Goal: Task Accomplishment & Management: Manage account settings

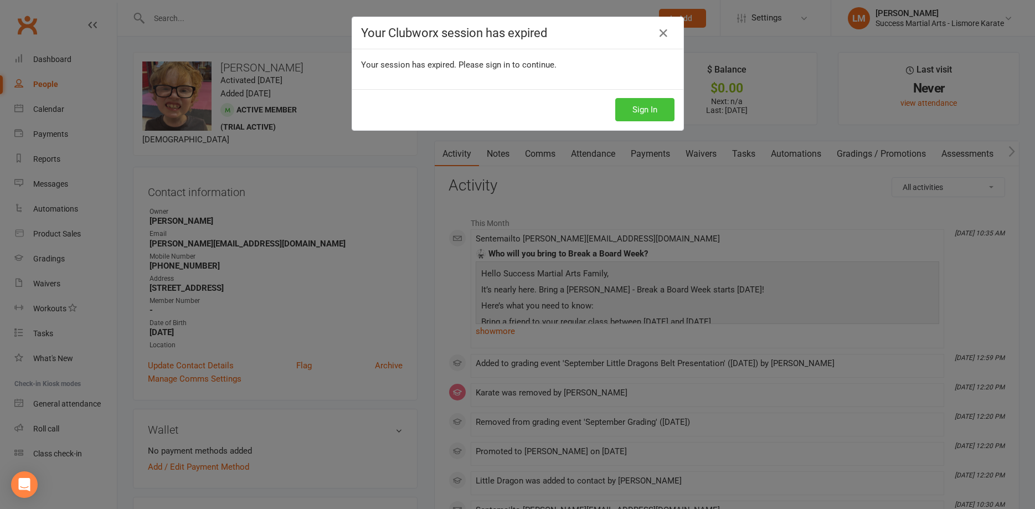
click at [656, 111] on button "Sign In" at bounding box center [644, 109] width 59 height 23
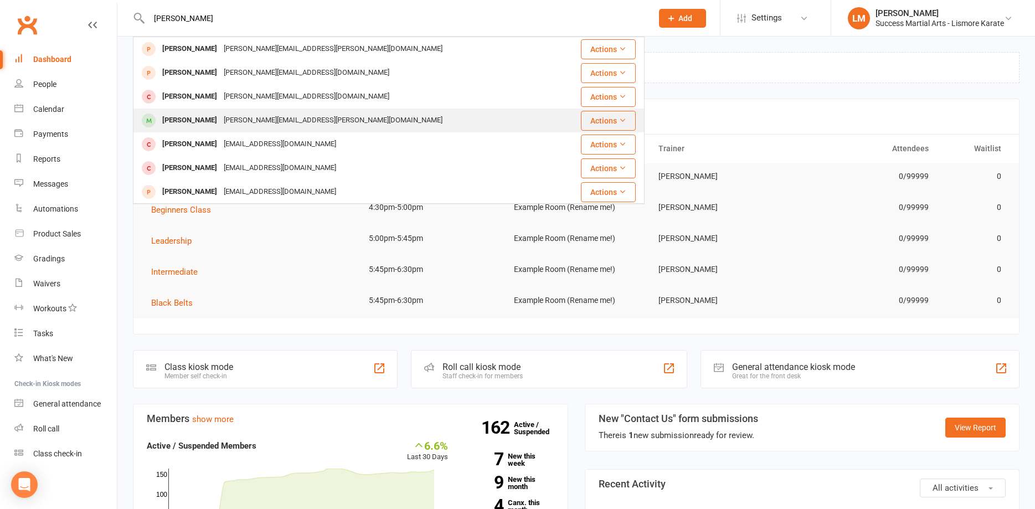
type input "[PERSON_NAME]"
click at [186, 125] on div "[PERSON_NAME]" at bounding box center [189, 120] width 61 height 16
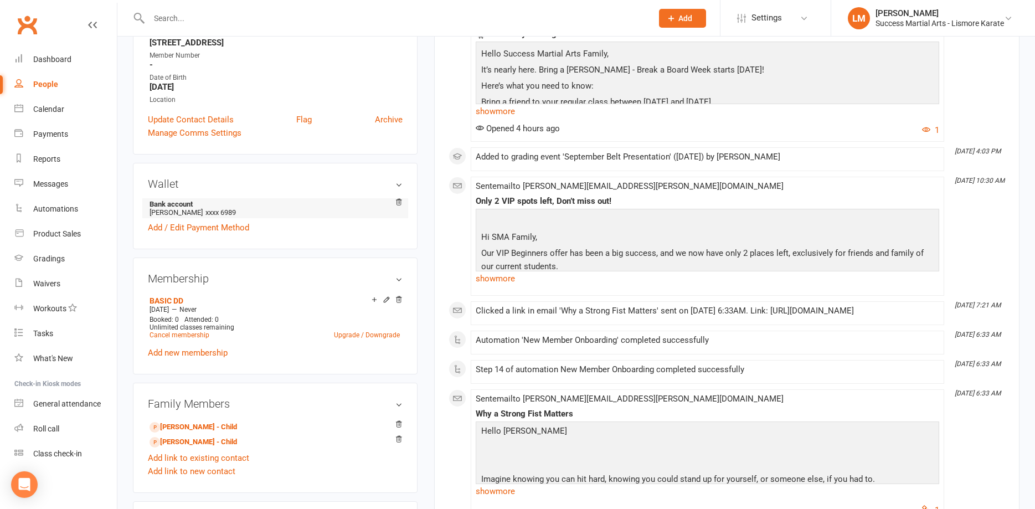
scroll to position [283, 0]
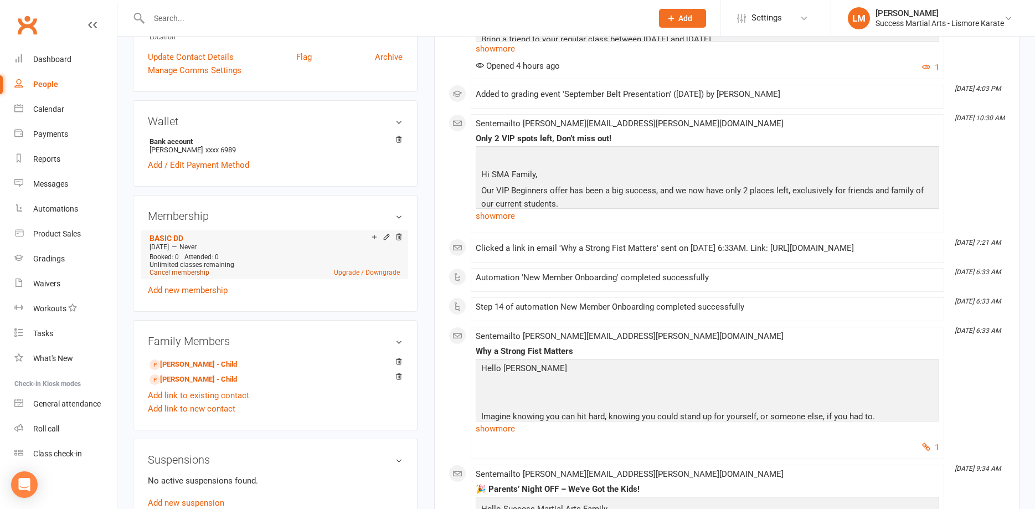
click at [179, 269] on link "Cancel membership" at bounding box center [180, 273] width 60 height 8
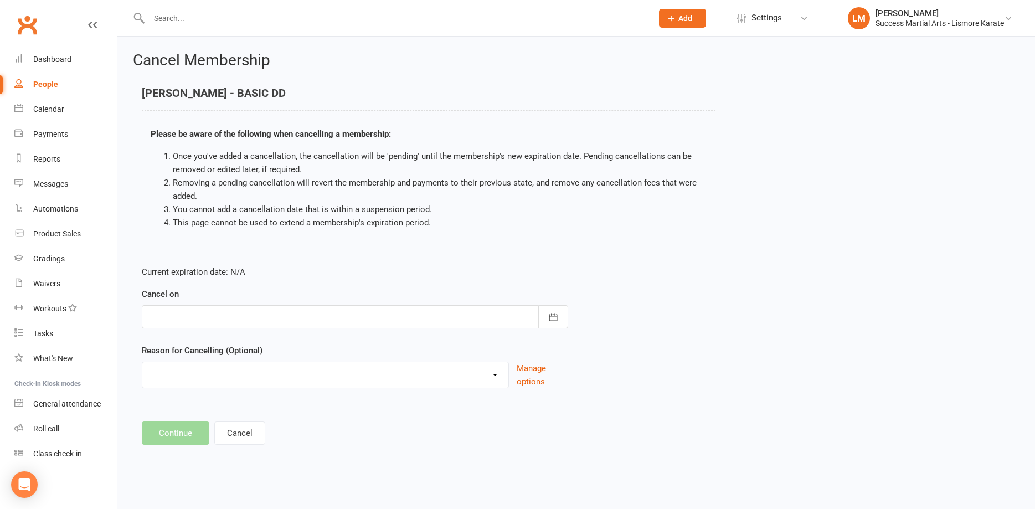
click at [164, 309] on div at bounding box center [355, 316] width 427 height 23
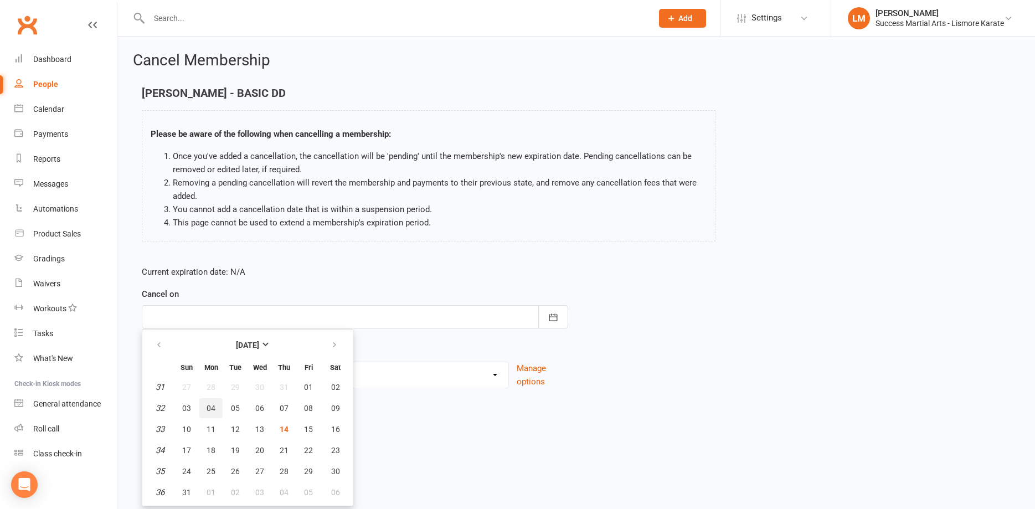
click at [213, 408] on span "04" at bounding box center [211, 408] width 9 height 9
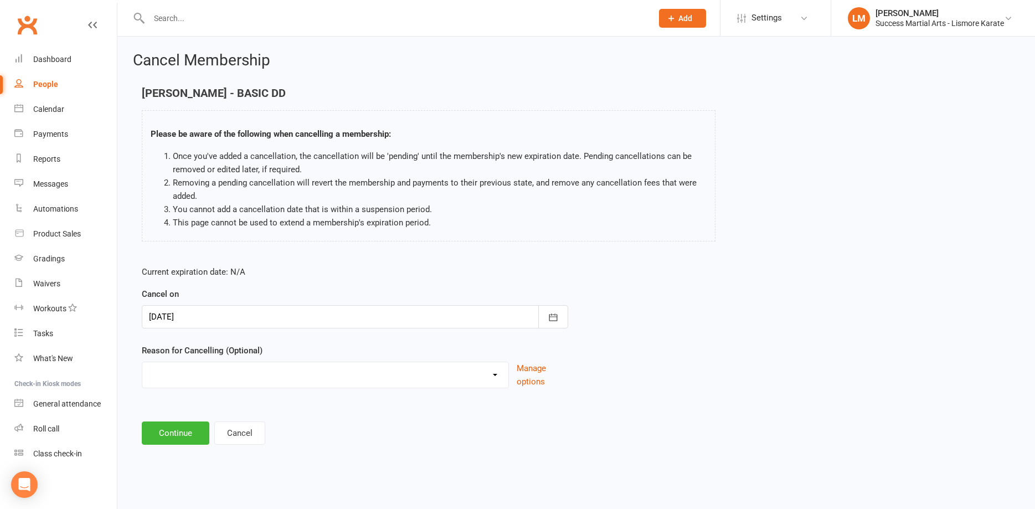
click at [173, 317] on div at bounding box center [355, 316] width 427 height 23
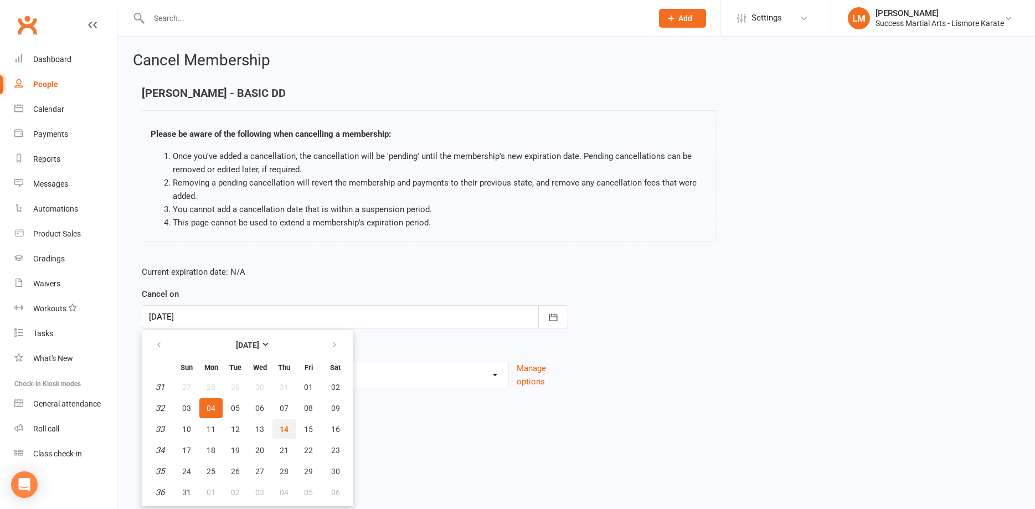
click at [286, 428] on span "14" at bounding box center [284, 429] width 9 height 9
type input "14 Aug 2025"
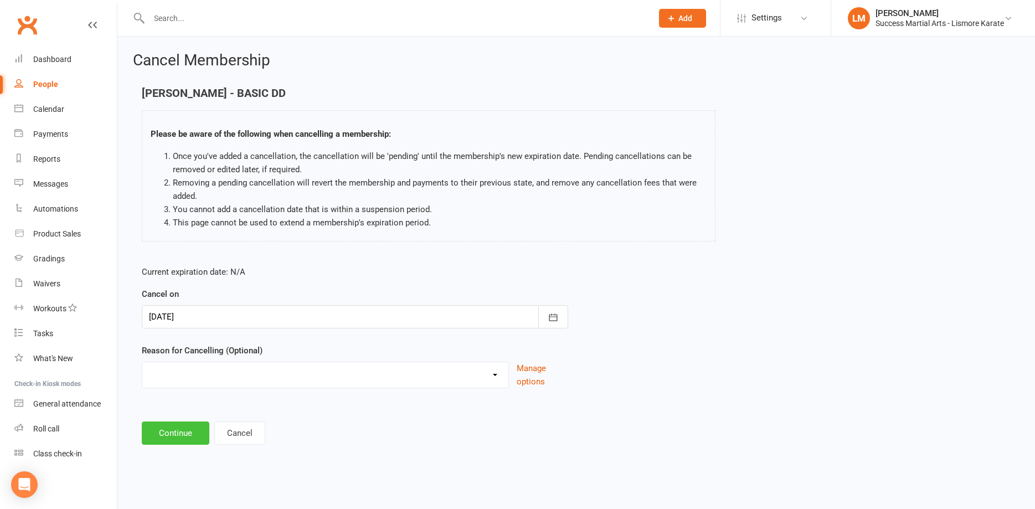
click at [163, 429] on button "Continue" at bounding box center [176, 433] width 68 height 23
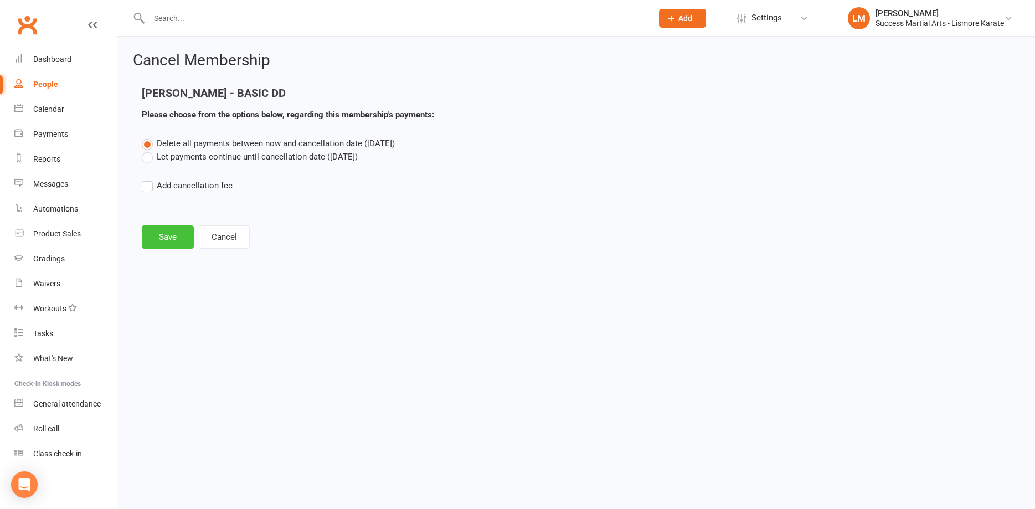
click at [167, 239] on button "Save" at bounding box center [168, 236] width 52 height 23
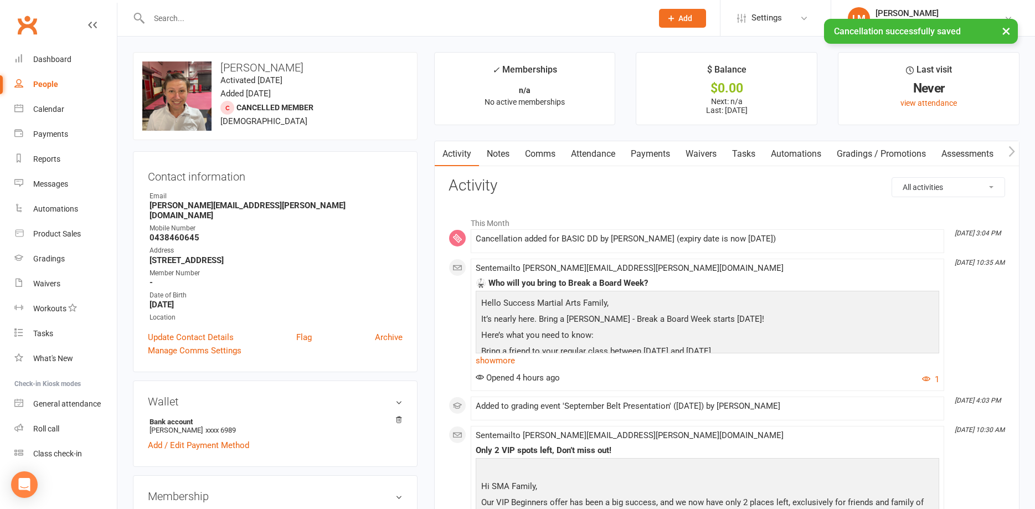
click at [654, 151] on link "Payments" at bounding box center [650, 153] width 55 height 25
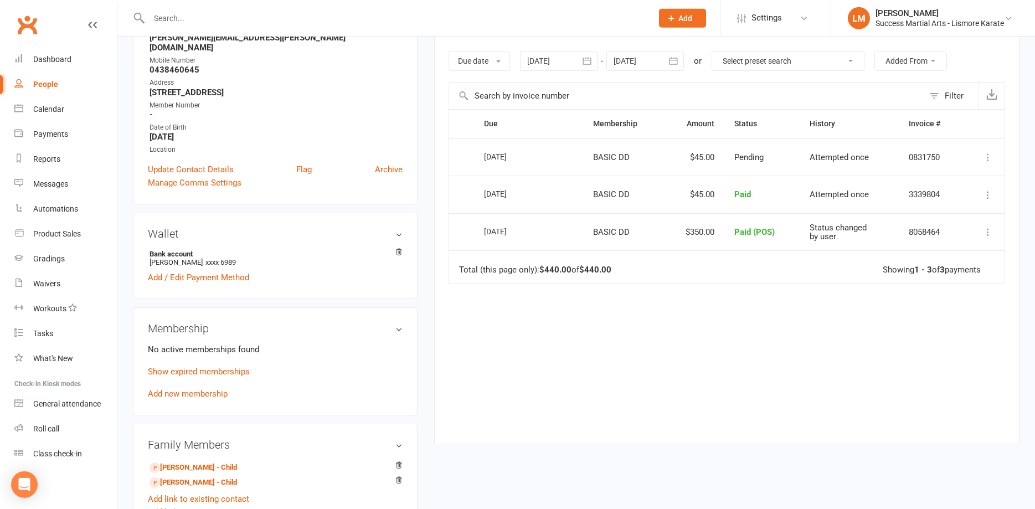
scroll to position [113, 0]
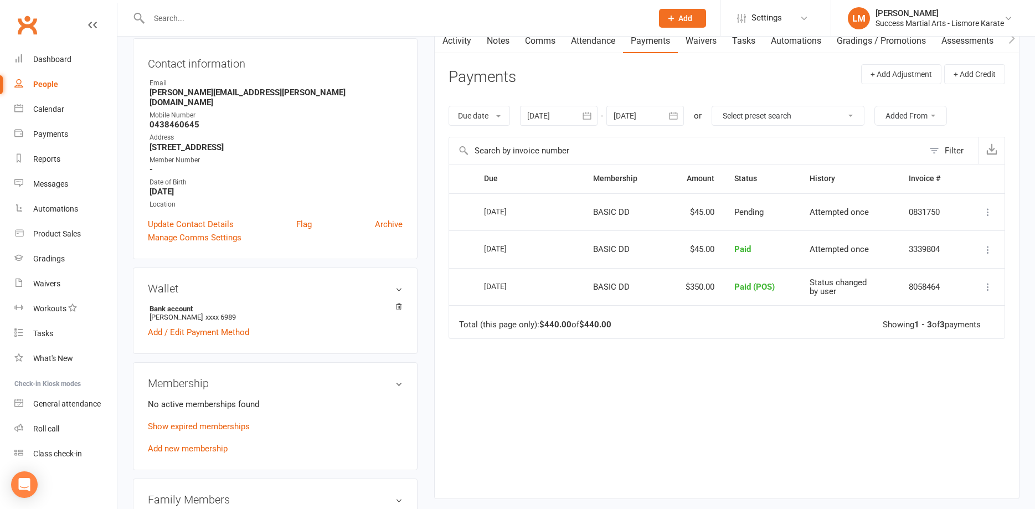
click at [989, 214] on icon at bounding box center [988, 212] width 11 height 11
click at [758, 415] on div "Due Contact Membership Amount Status History Invoice # Select this 14 Aug 2025 …" at bounding box center [727, 322] width 557 height 317
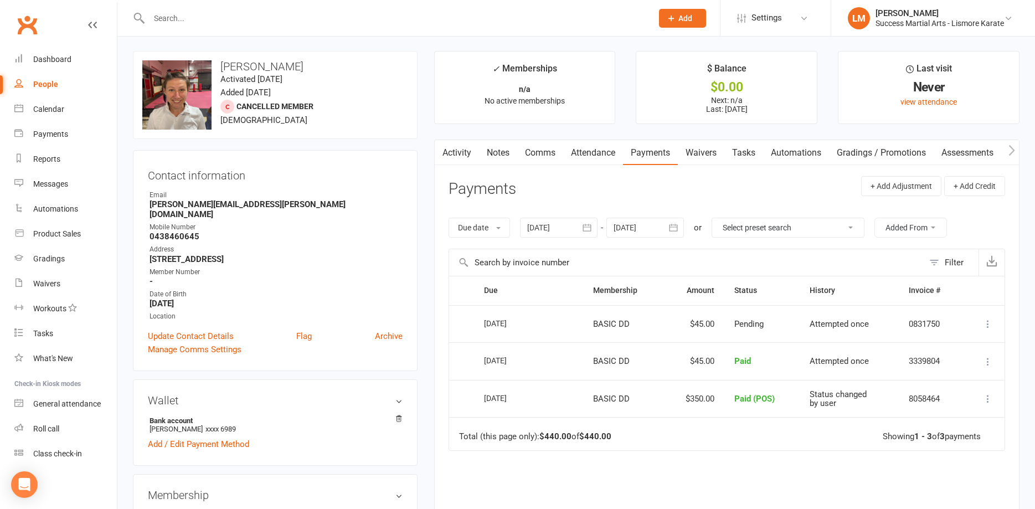
scroll to position [0, 0]
click at [246, 22] on input "text" at bounding box center [395, 19] width 499 height 16
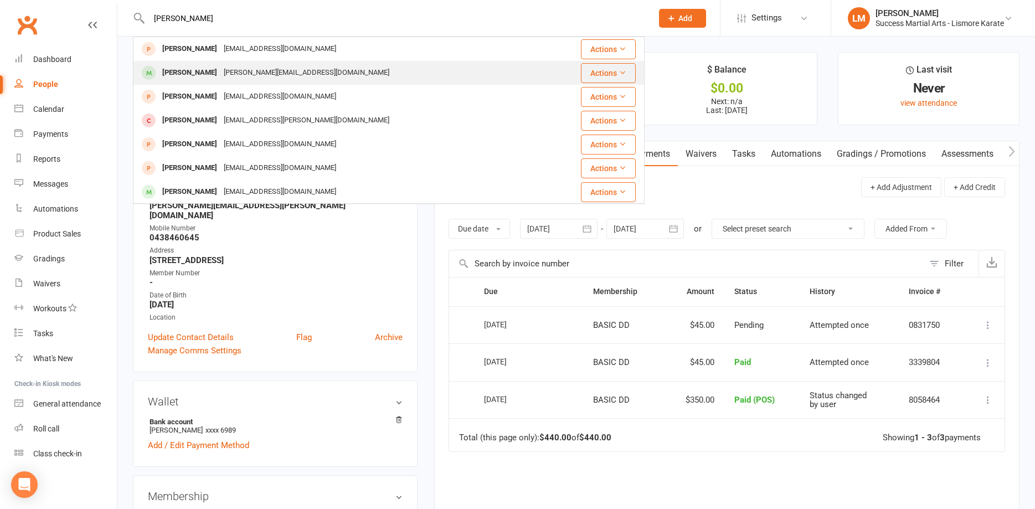
type input "charlie b"
click at [200, 70] on div "Charlie Brandon" at bounding box center [189, 73] width 61 height 16
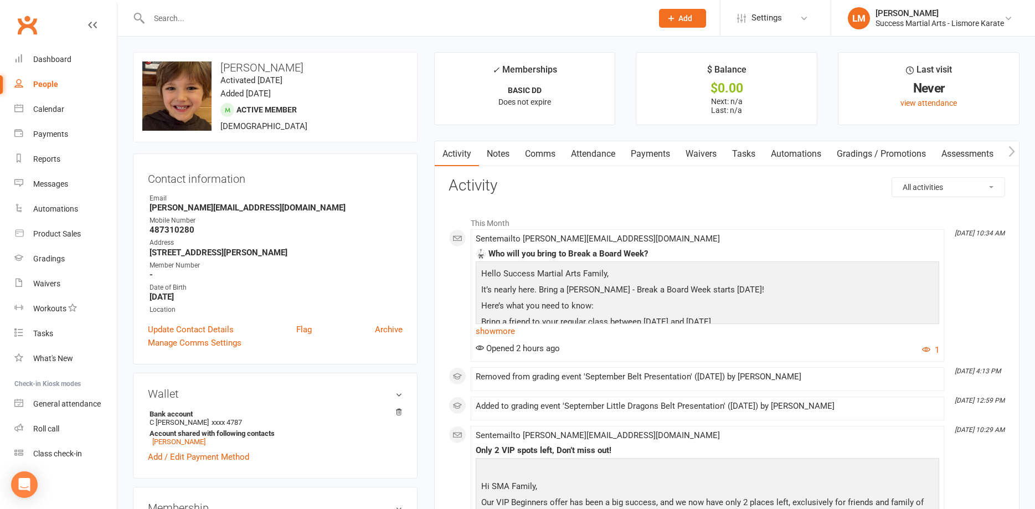
click at [166, 228] on strong "487310280" at bounding box center [276, 230] width 253 height 10
copy strong "487310280"
